Goal: Use online tool/utility: Utilize a website feature to perform a specific function

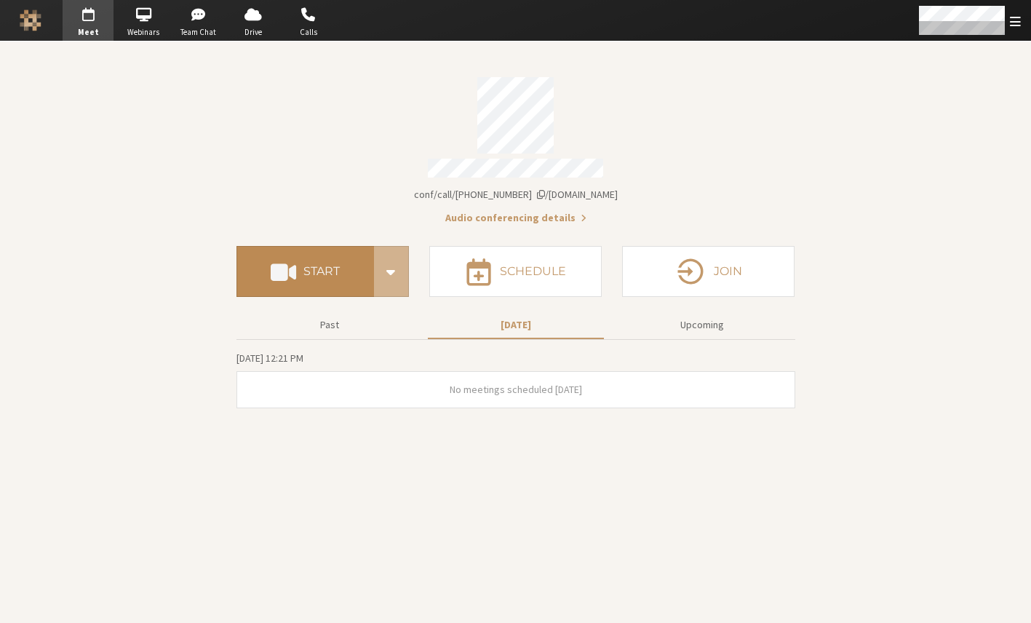
click at [330, 266] on h4 "Start" at bounding box center [322, 272] width 36 height 12
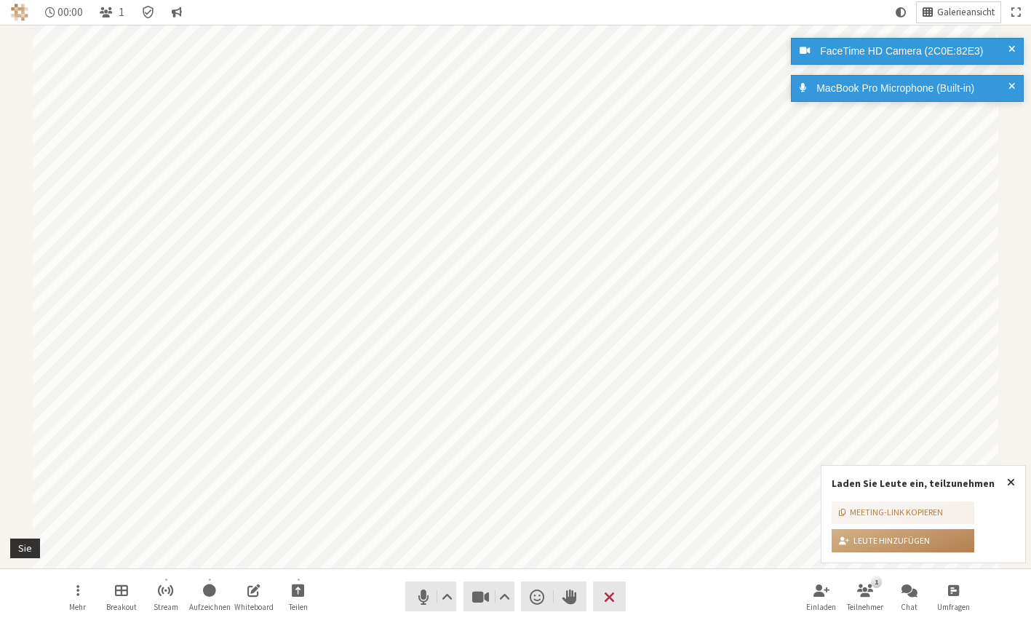
click at [963, 7] on span "Galerieansicht" at bounding box center [967, 12] width 58 height 11
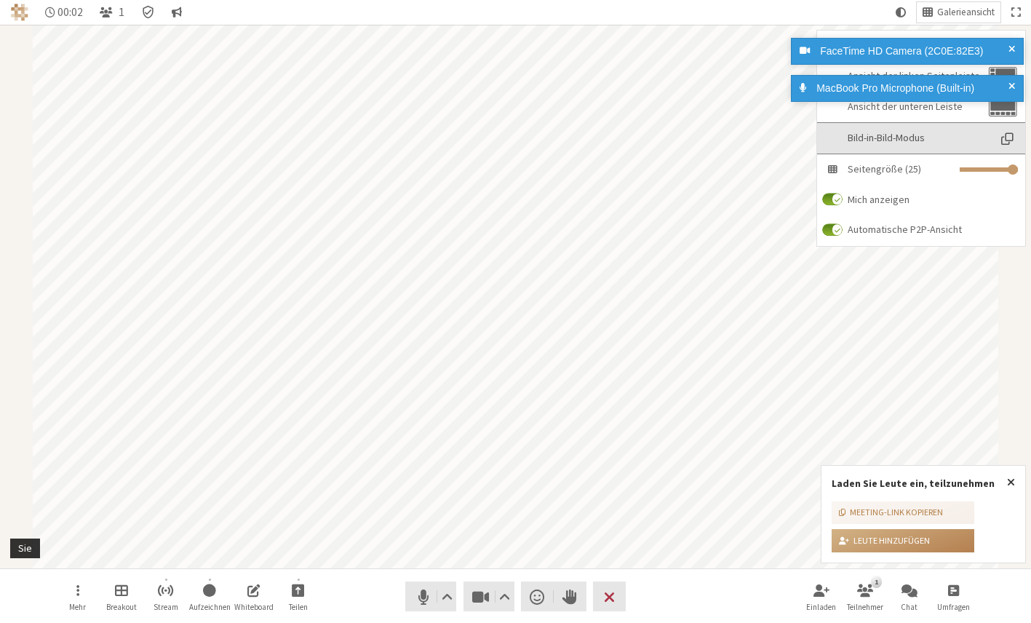
click at [891, 138] on span "Bild-in-Bild-Modus" at bounding box center [918, 137] width 140 height 11
